Goal: Find specific page/section: Find specific page/section

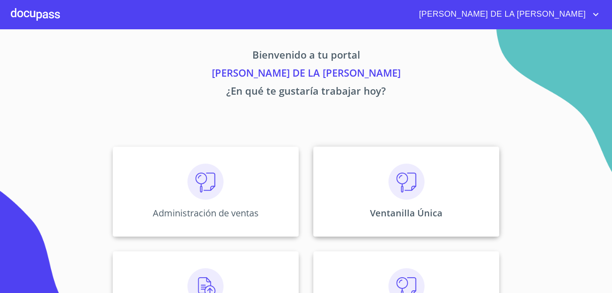
click at [387, 202] on div "Ventanilla Única" at bounding box center [406, 191] width 186 height 90
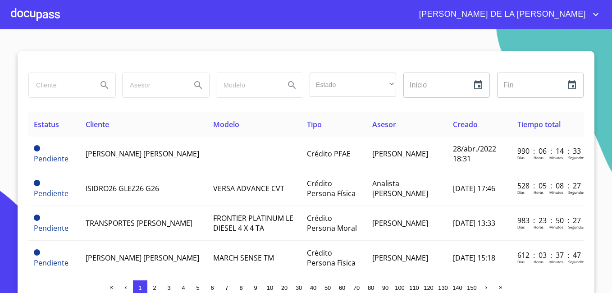
click at [75, 92] on input "search" at bounding box center [59, 85] width 61 height 24
type input "[PERSON_NAME]"
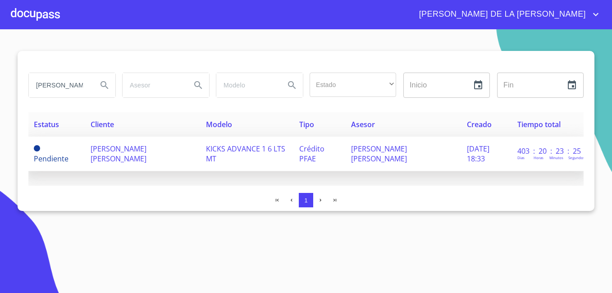
click at [116, 151] on span "[PERSON_NAME] [PERSON_NAME]" at bounding box center [119, 154] width 56 height 20
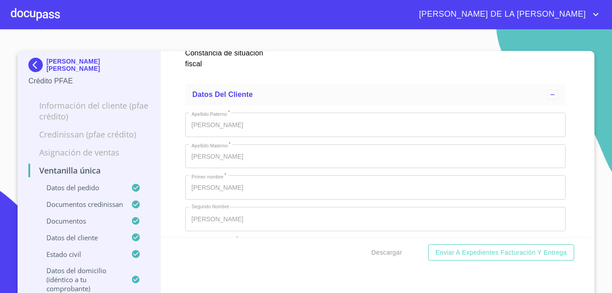
scroll to position [3064, 0]
